Goal: Transaction & Acquisition: Download file/media

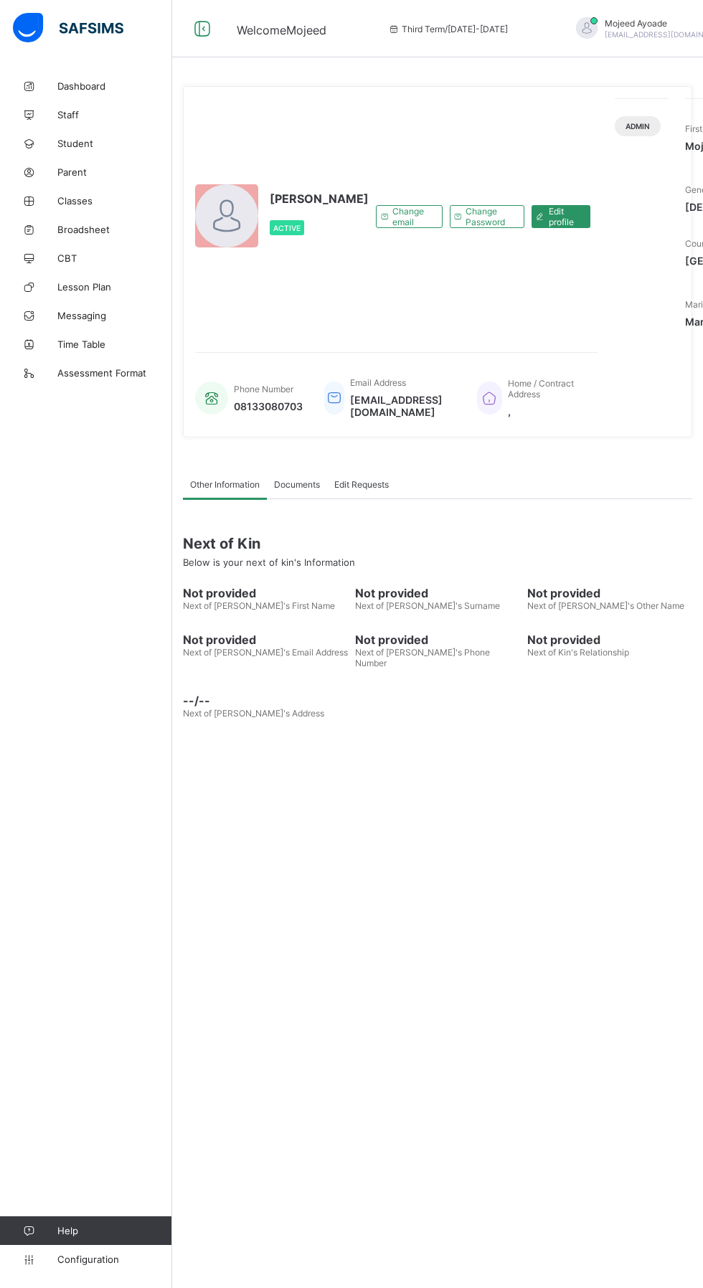
click at [84, 161] on link "Parent" at bounding box center [86, 172] width 172 height 29
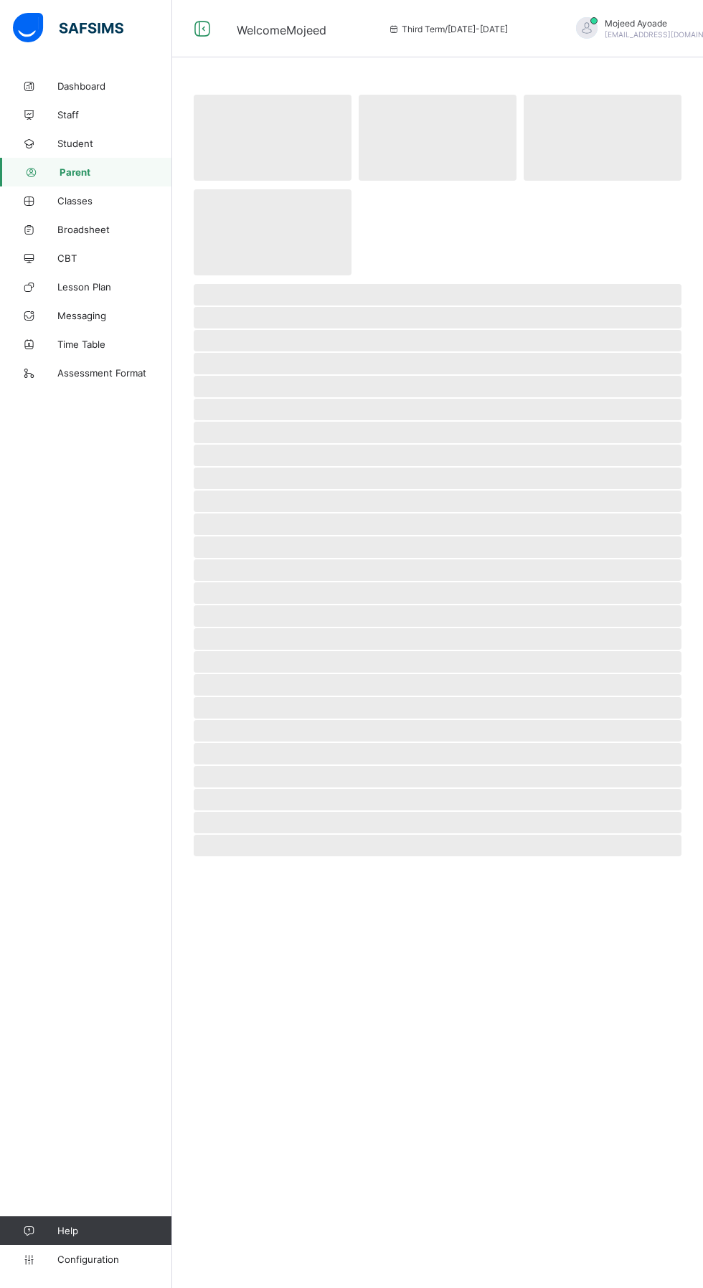
click at [98, 145] on span "Student" at bounding box center [114, 143] width 115 height 11
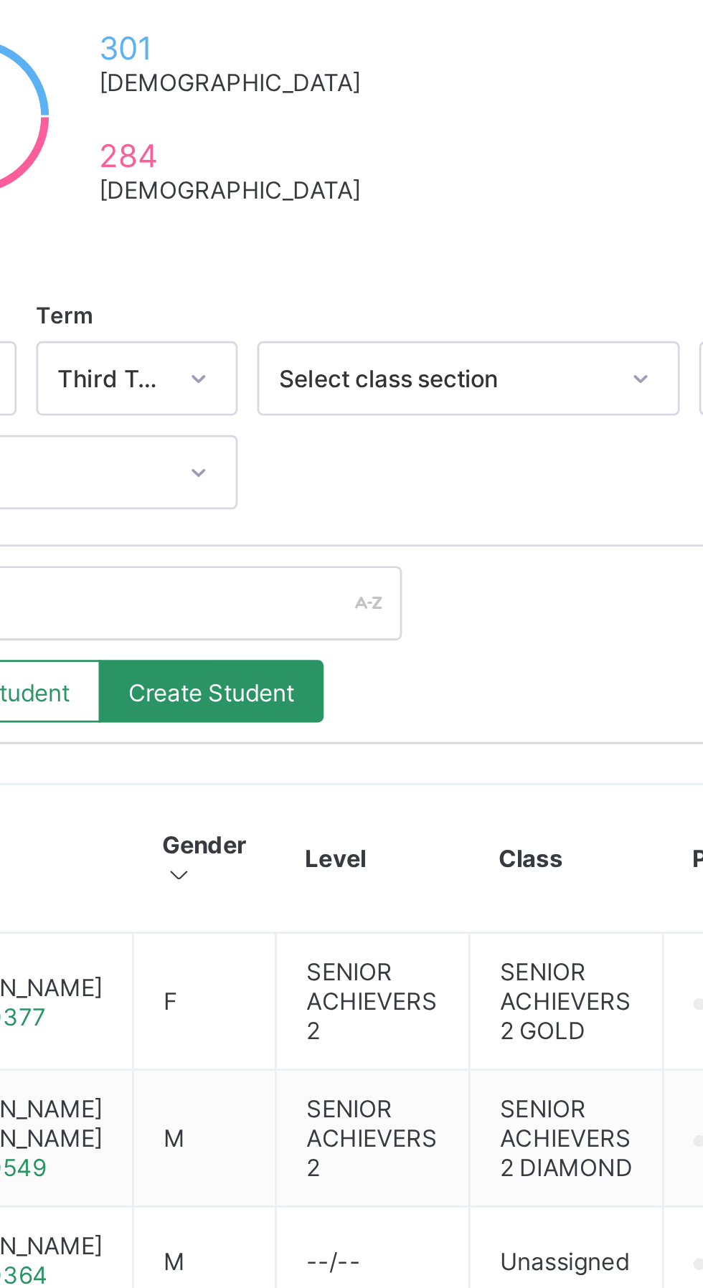
click at [297, 795] on td "USMAN SHUAIBU VOGS/0369" at bounding box center [257, 769] width 116 height 50
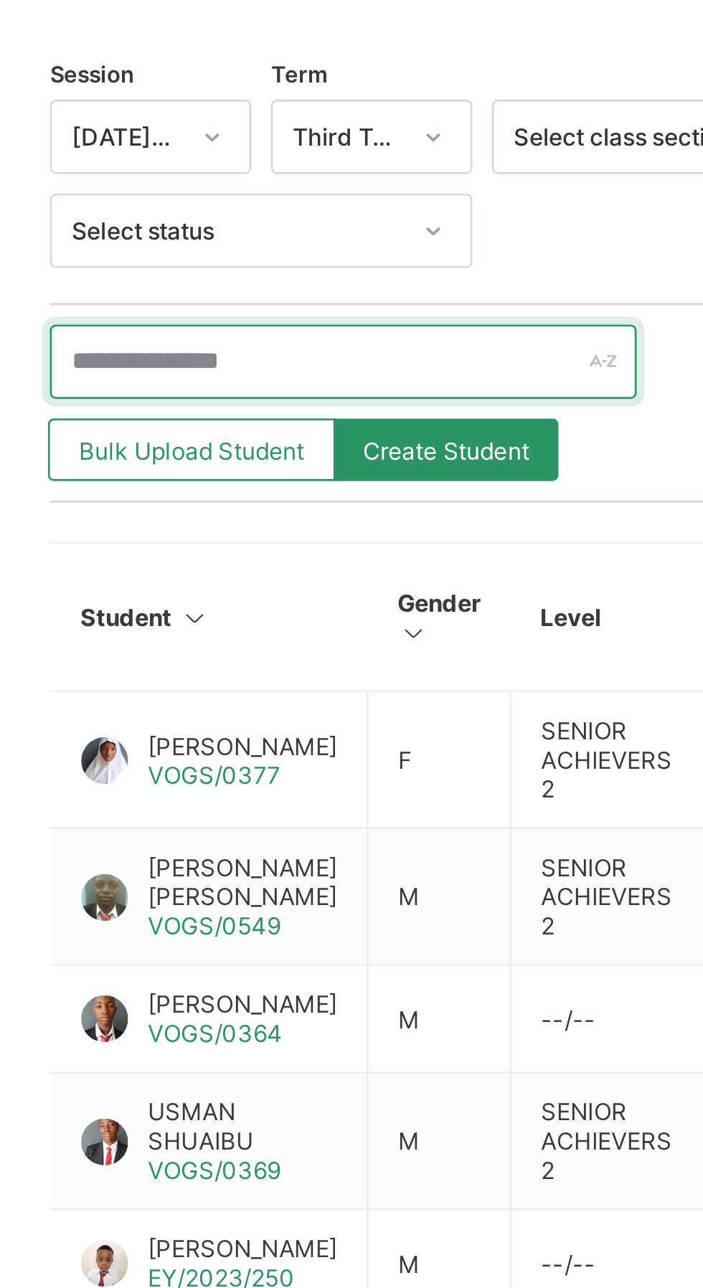
click at [262, 480] on input "text" at bounding box center [305, 483] width 215 height 27
type input "******"
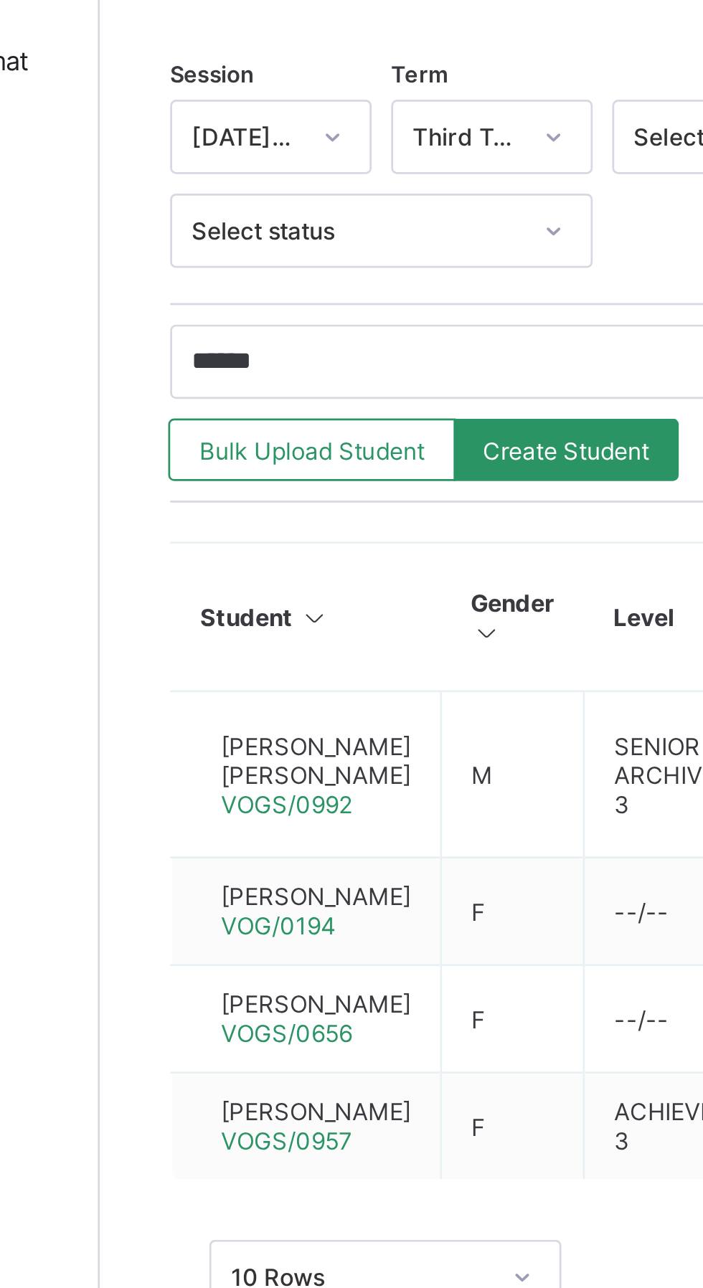
click at [257, 633] on span "[PERSON_NAME] [PERSON_NAME]" at bounding box center [252, 630] width 70 height 22
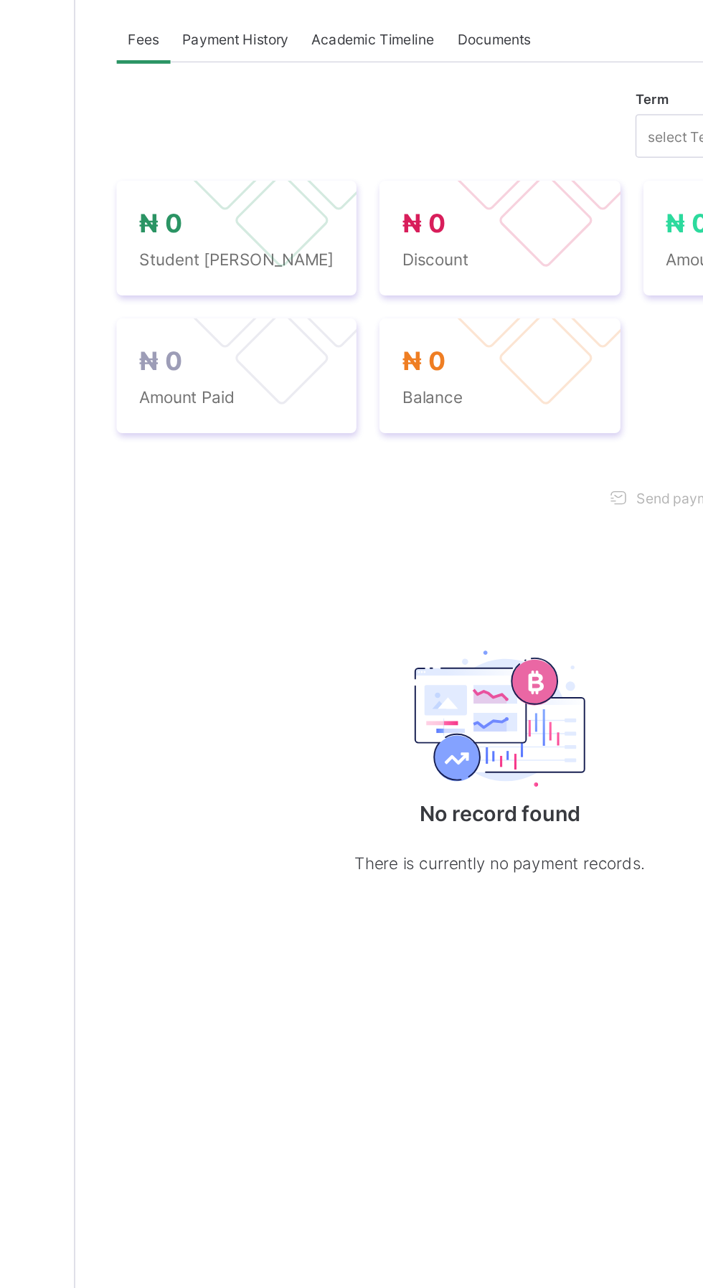
click at [366, 421] on span "Academic Timeline" at bounding box center [358, 415] width 77 height 11
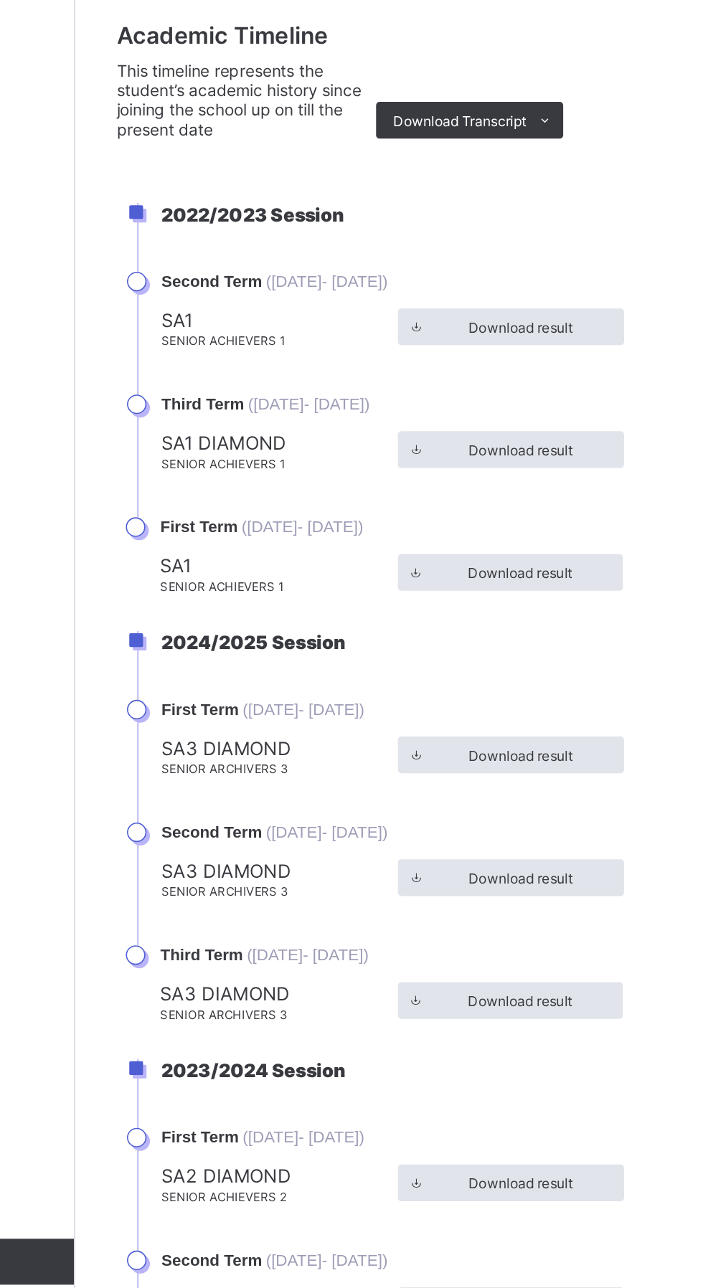
click at [423, 529] on div "Download Transcript" at bounding box center [418, 517] width 117 height 23
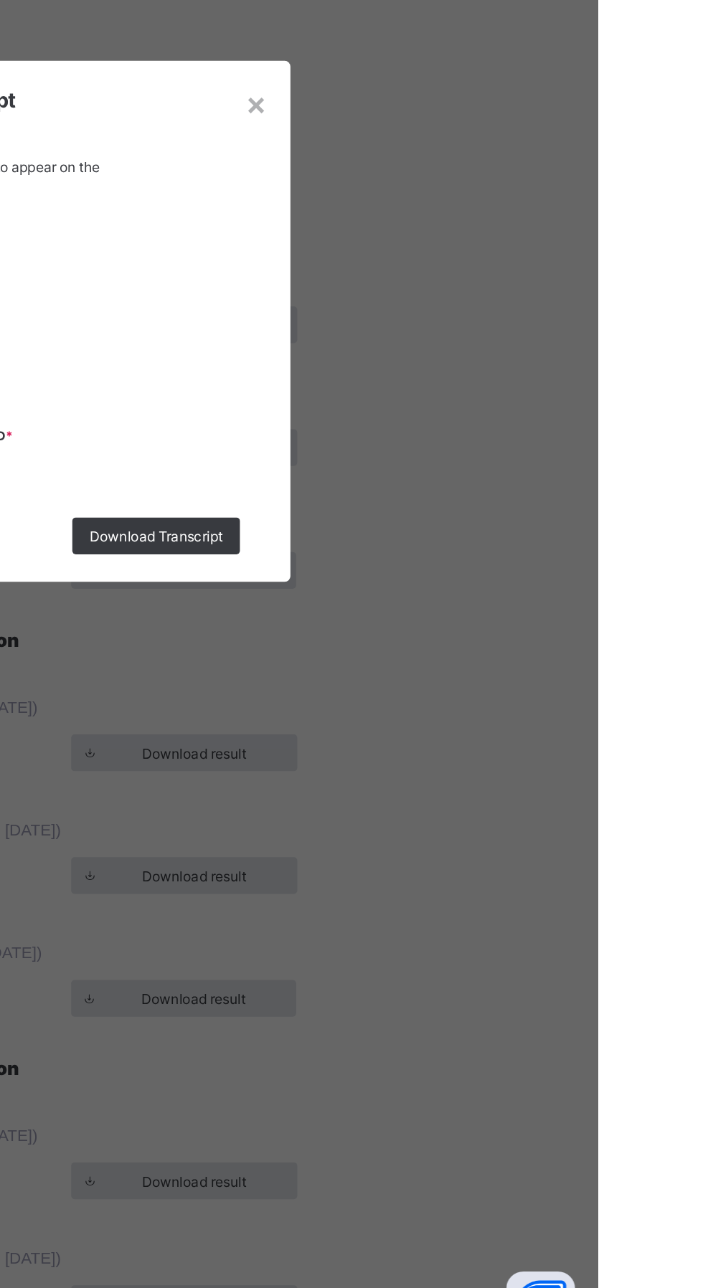
click at [468, 784] on span "Download Transcript" at bounding box center [426, 778] width 83 height 11
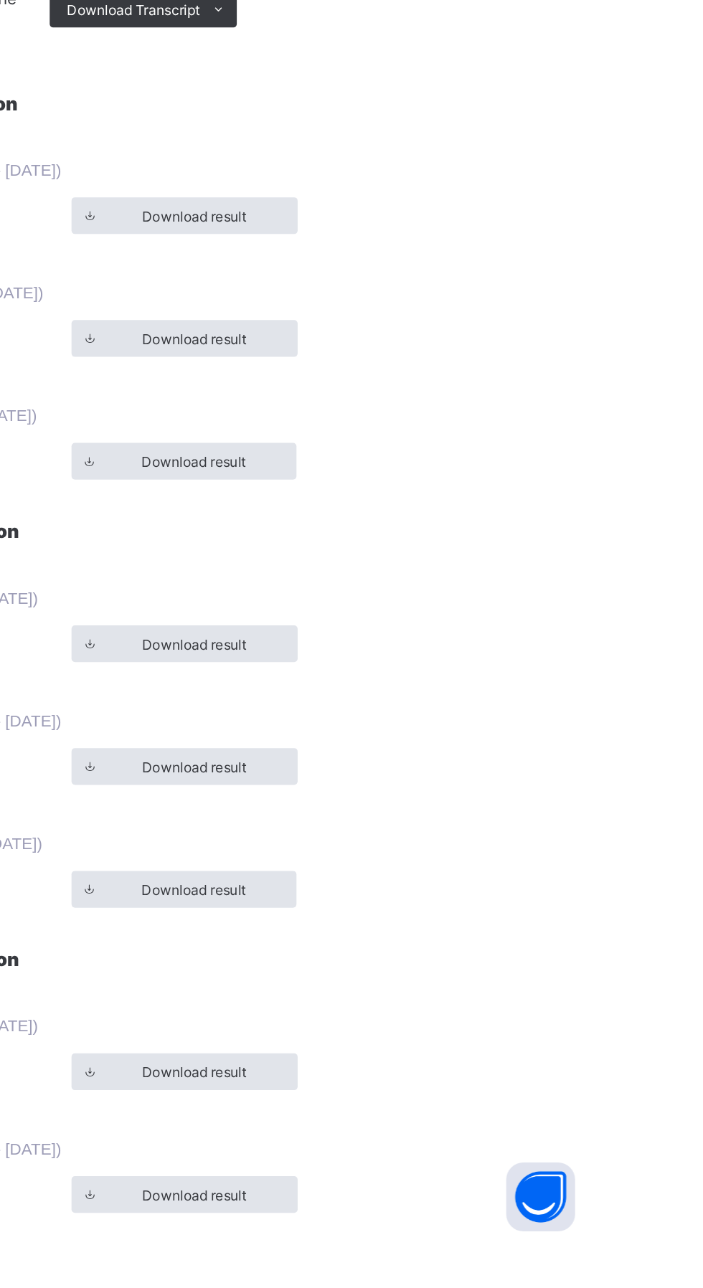
click at [443, 523] on span "Download Transcript" at bounding box center [412, 517] width 83 height 11
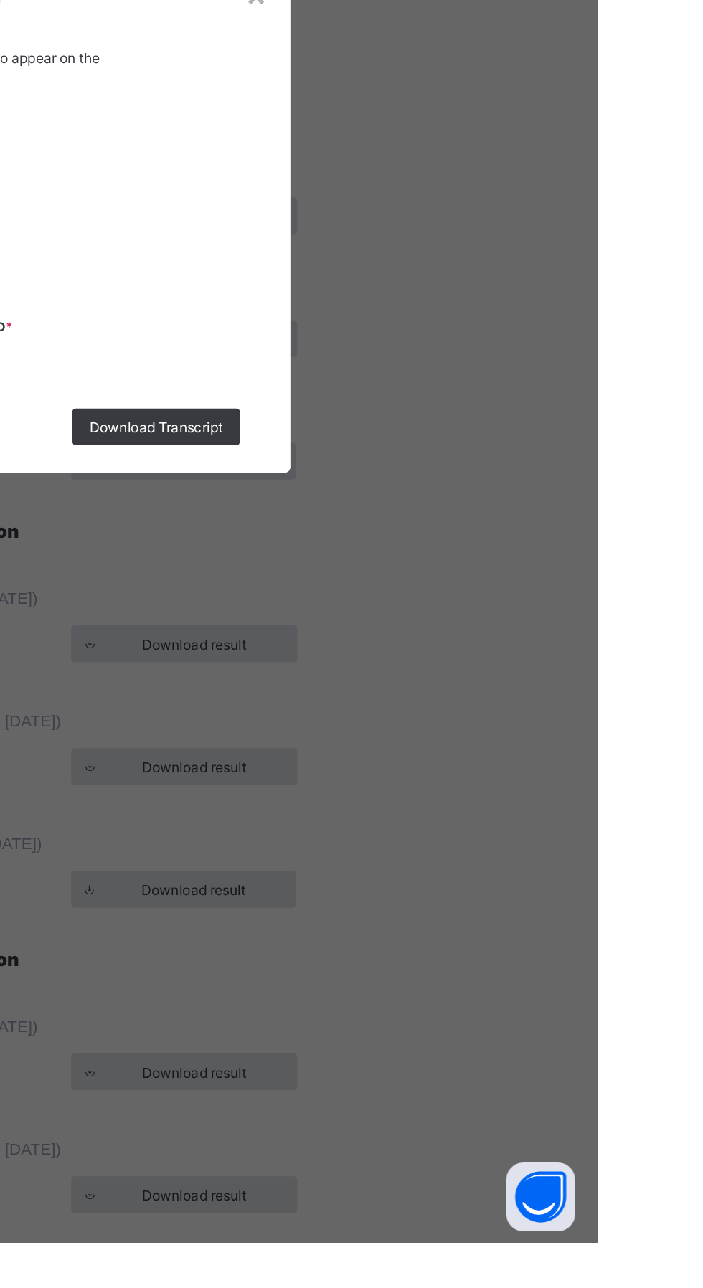
click at [468, 784] on span "Download Transcript" at bounding box center [426, 778] width 83 height 11
